Goal: Information Seeking & Learning: Learn about a topic

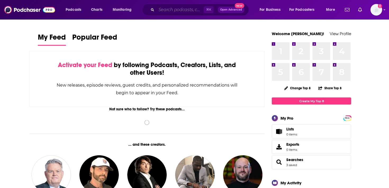
click at [185, 11] on input "Search podcasts, credits, & more..." at bounding box center [179, 10] width 47 height 8
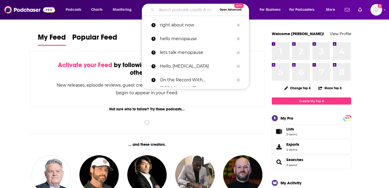
paste input "Fitt Insider"
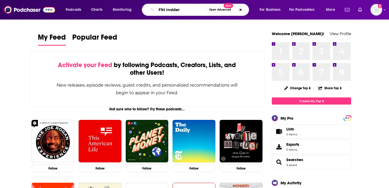
type input "Fitt Insider"
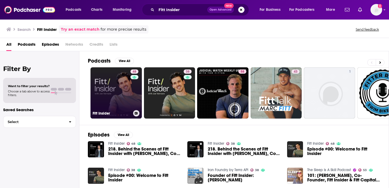
click at [121, 92] on link "48 Fitt Insider" at bounding box center [115, 92] width 51 height 51
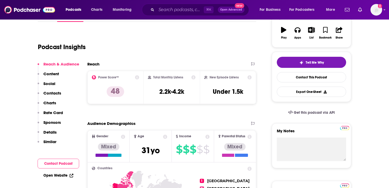
scroll to position [126, 0]
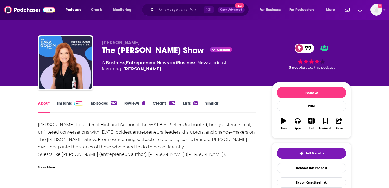
click at [107, 137] on div "[PERSON_NAME], Founder of Hint and Author of the WSJ Best Seller Undaunted, bri…" at bounding box center [147, 150] width 218 height 59
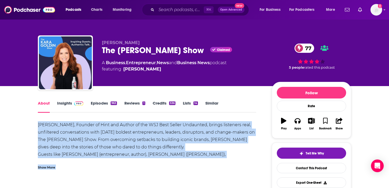
drag, startPoint x: 38, startPoint y: 126, endPoint x: 134, endPoint y: 176, distance: 108.0
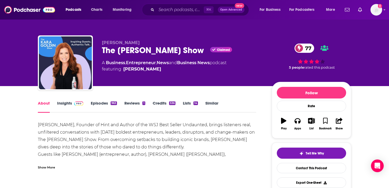
click at [49, 167] on div "Show More" at bounding box center [46, 167] width 17 height 5
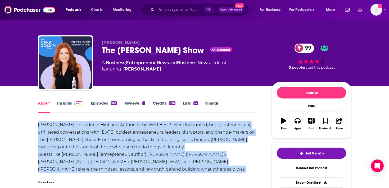
drag, startPoint x: 36, startPoint y: 124, endPoint x: 225, endPoint y: 171, distance: 195.6
copy div "[PERSON_NAME], Founder of Hint and Author of the WSJ Best Seller Undaunted, bri…"
click at [81, 103] on img at bounding box center [78, 104] width 9 height 4
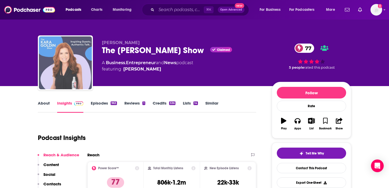
click at [86, 77] on img "The Kara Goldin Show" at bounding box center [65, 62] width 53 height 53
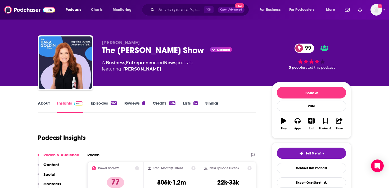
click at [106, 103] on link "Episodes 963" at bounding box center [104, 107] width 26 height 12
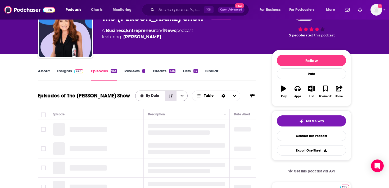
scroll to position [34, 0]
